Goal: Information Seeking & Learning: Learn about a topic

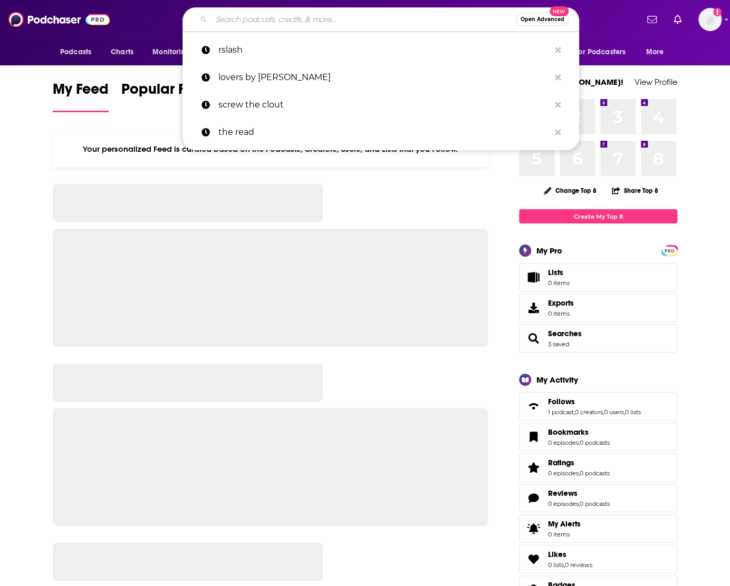
click at [293, 15] on input "Search podcasts, credits, & more..." at bounding box center [363, 19] width 304 height 17
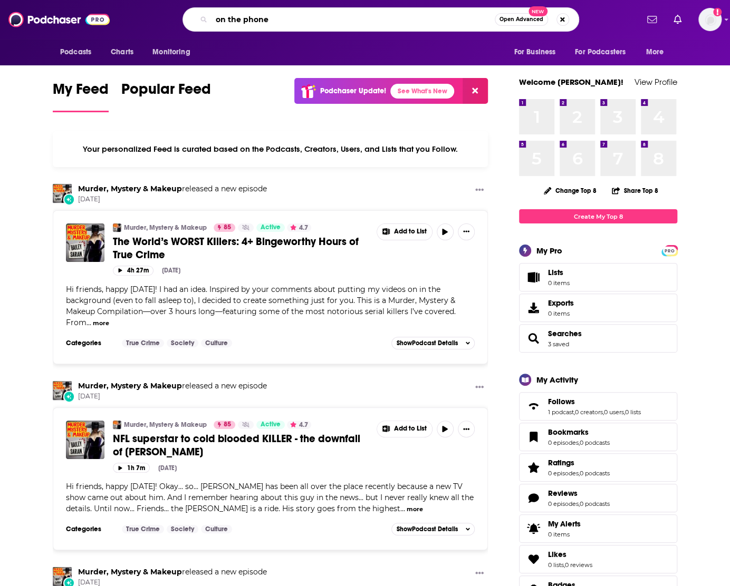
type input "on the phone"
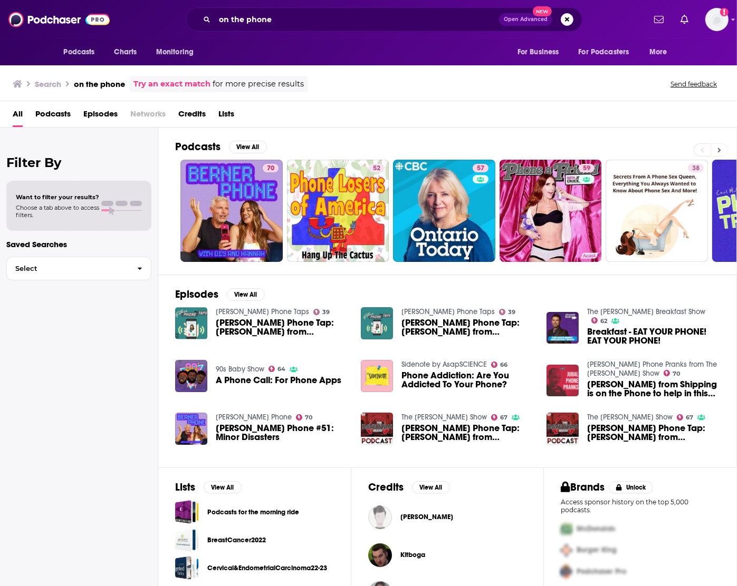
click at [720, 147] on icon at bounding box center [719, 150] width 4 height 7
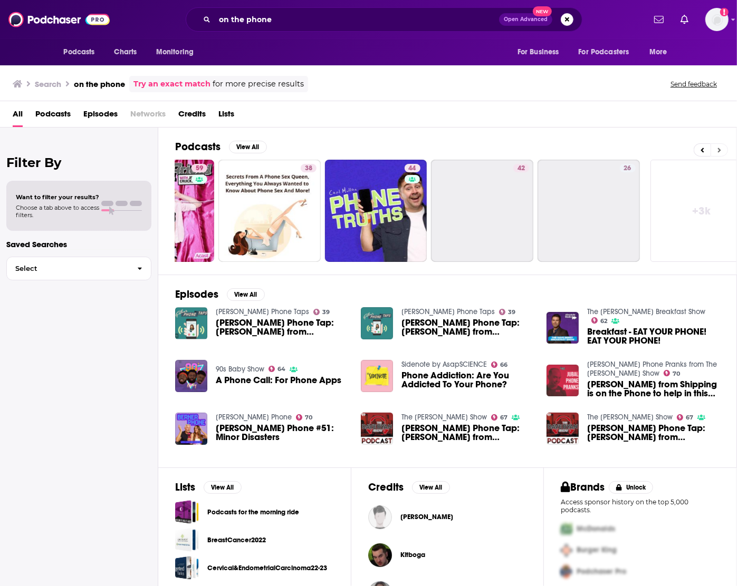
scroll to position [0, 407]
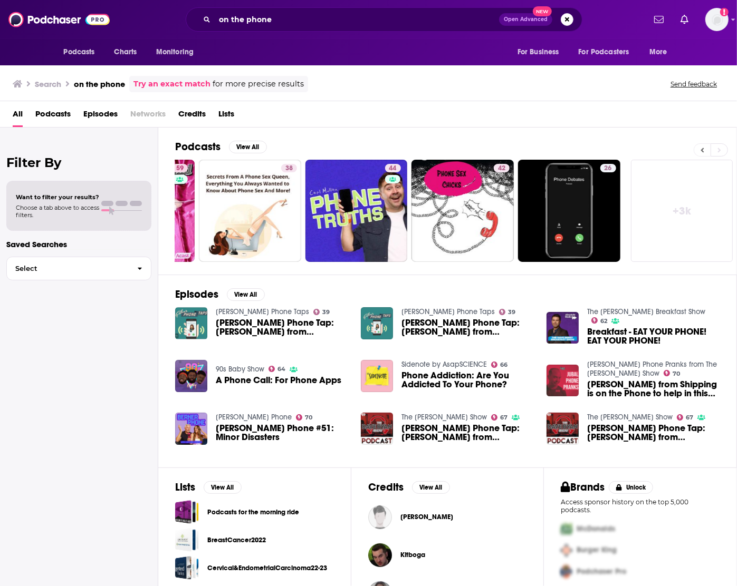
click at [701, 148] on icon at bounding box center [702, 150] width 4 height 7
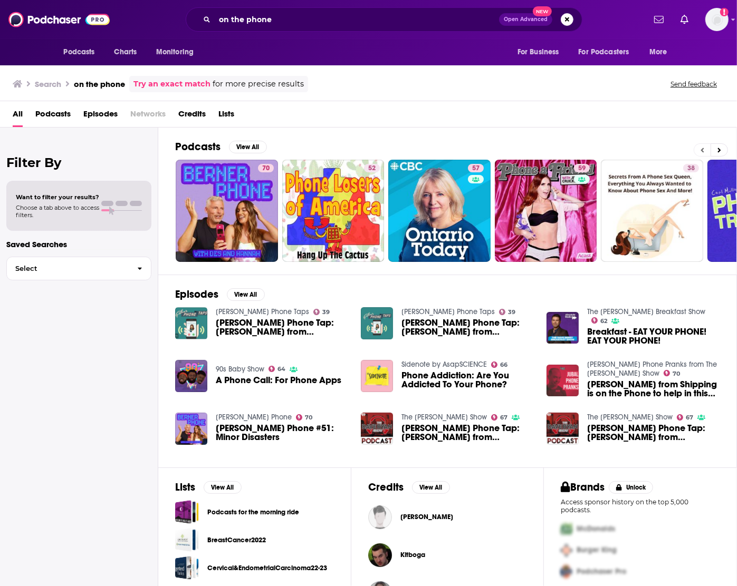
scroll to position [0, 0]
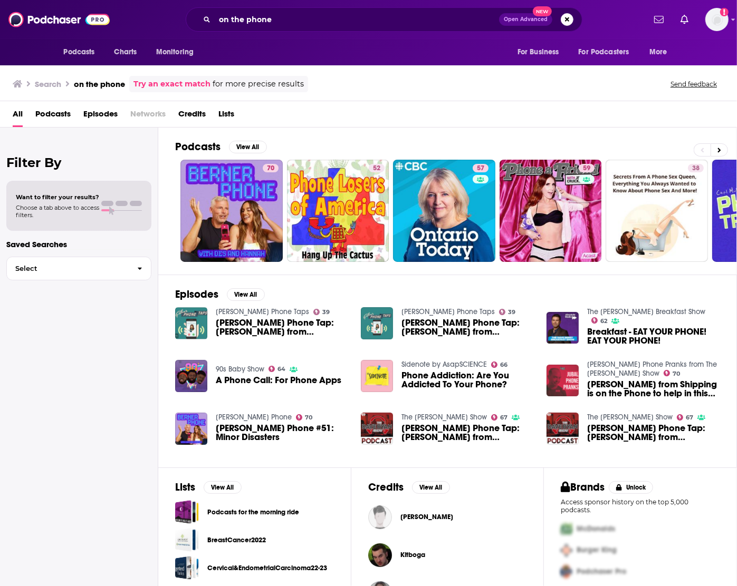
click at [506, 111] on div "All Podcasts Episodes Networks Credits Lists" at bounding box center [371, 116] width 716 height 22
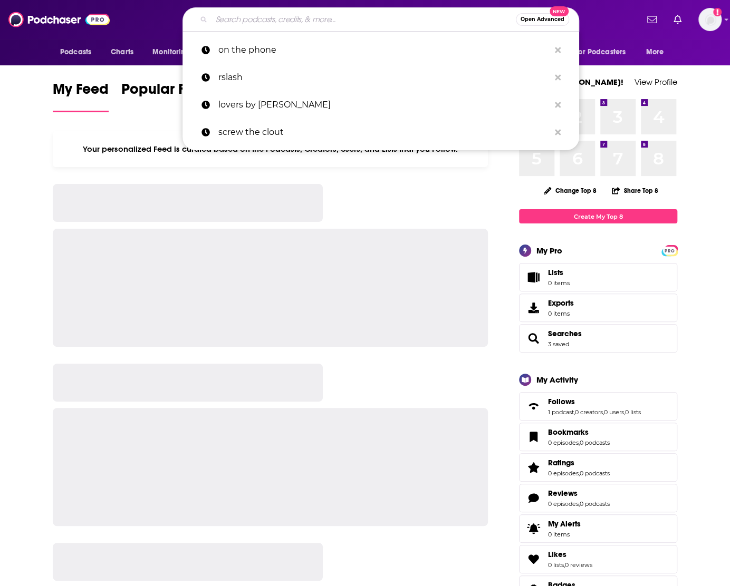
click at [331, 25] on input "Search podcasts, credits, & more..." at bounding box center [363, 19] width 304 height 17
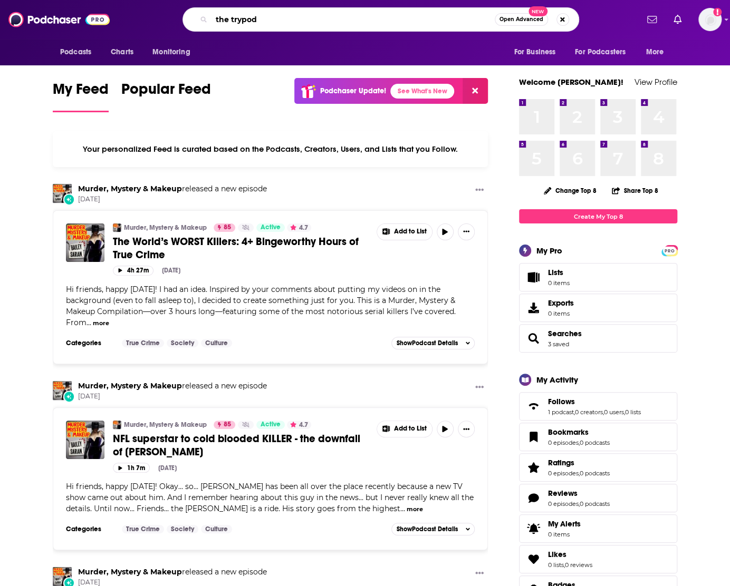
type input "the trypod"
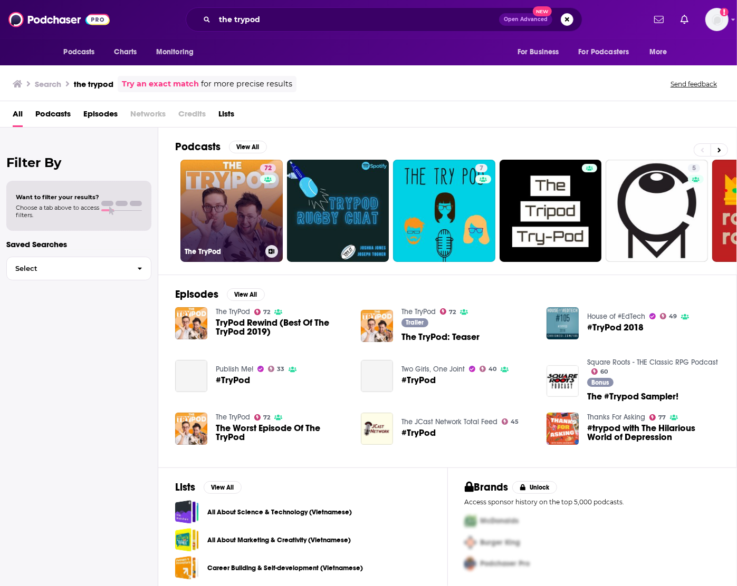
click at [242, 205] on link "72 The TryPod" at bounding box center [231, 211] width 102 height 102
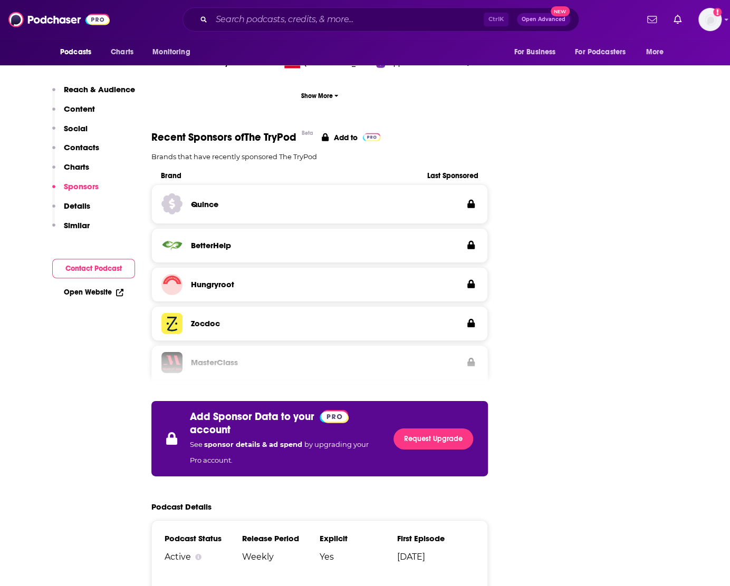
scroll to position [1774, 0]
